Goal: Navigation & Orientation: Find specific page/section

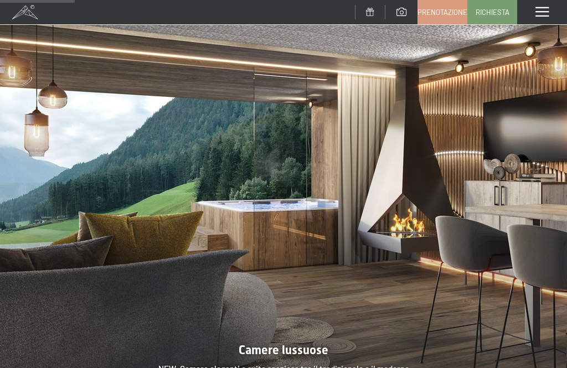
scroll to position [780, 0]
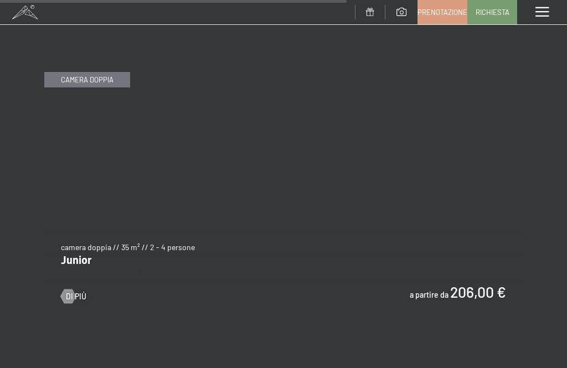
scroll to position [3146, 0]
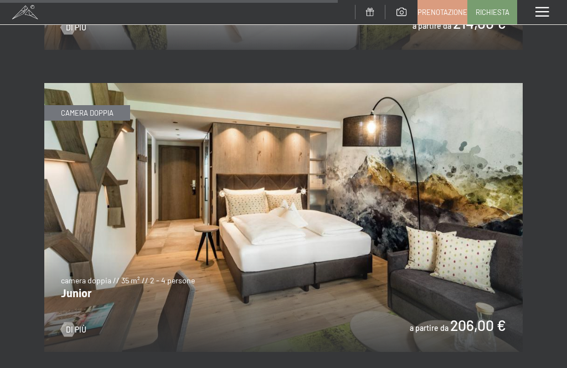
click at [77, 317] on img at bounding box center [283, 217] width 478 height 269
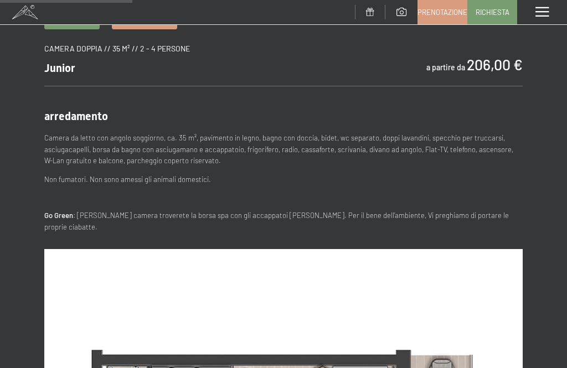
scroll to position [327, 0]
